Goal: Communication & Community: Participate in discussion

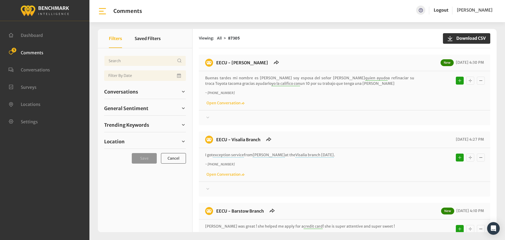
click at [126, 96] on div "Conversations Open 6 Resolved 86893 6764" at bounding box center [145, 91] width 82 height 14
click at [124, 90] on span "Conversations" at bounding box center [121, 91] width 34 height 7
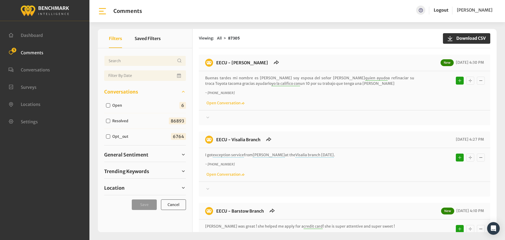
drag, startPoint x: 107, startPoint y: 106, endPoint x: 142, endPoint y: 102, distance: 35.5
click at [107, 106] on input "Open" at bounding box center [108, 105] width 4 height 4
checkbox input "true"
